Goal: Navigation & Orientation: Find specific page/section

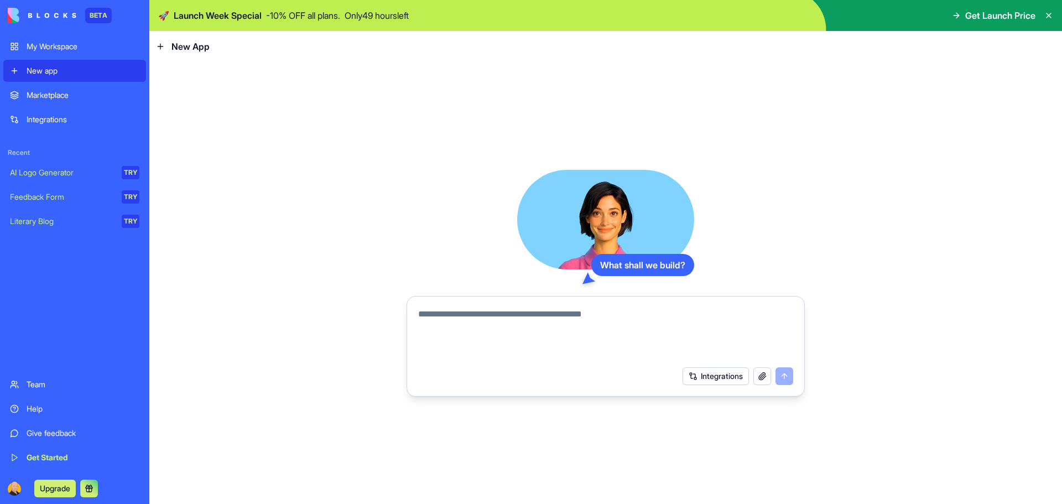
click at [51, 97] on div "Marketplace" at bounding box center [83, 95] width 113 height 11
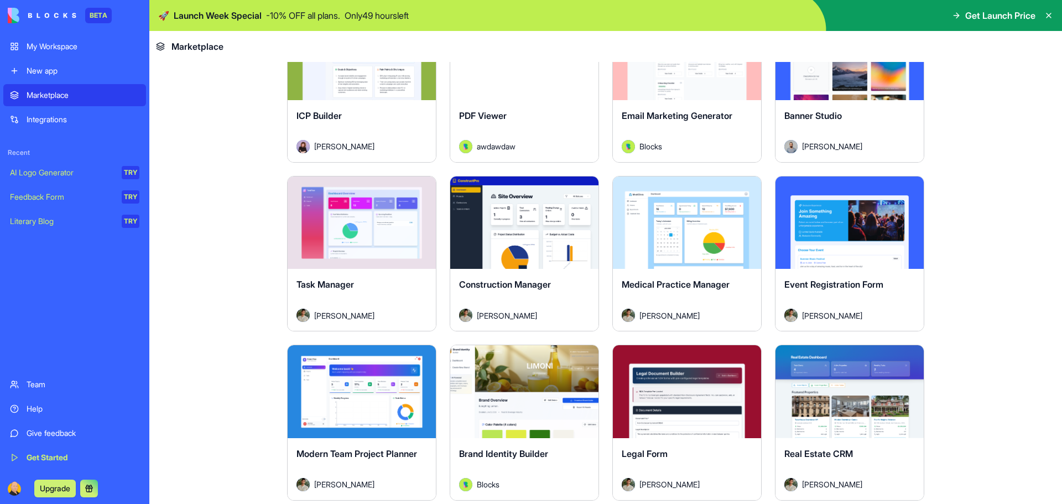
scroll to position [1826, 0]
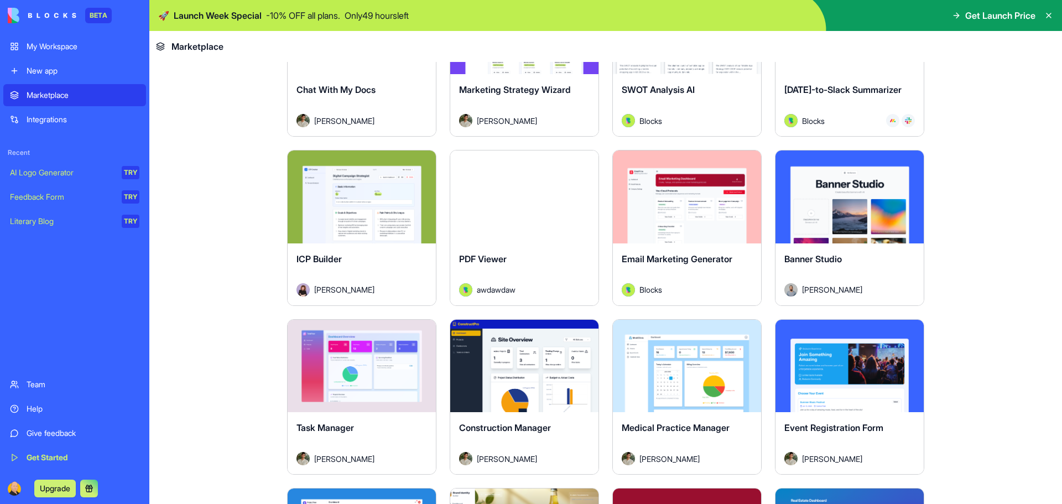
click at [357, 203] on button "Explore" at bounding box center [361, 197] width 83 height 22
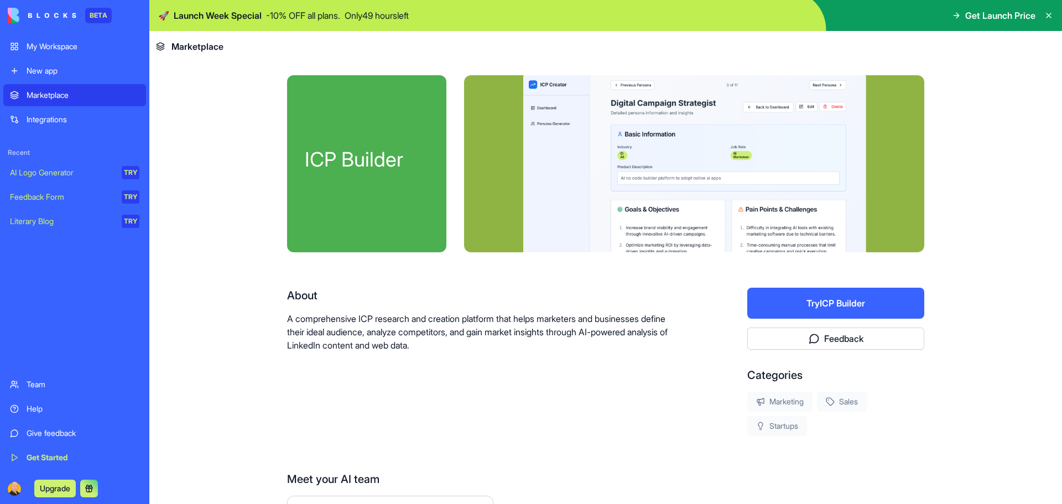
click at [52, 119] on div "Integrations" at bounding box center [83, 119] width 113 height 11
